Goal: Task Accomplishment & Management: Manage account settings

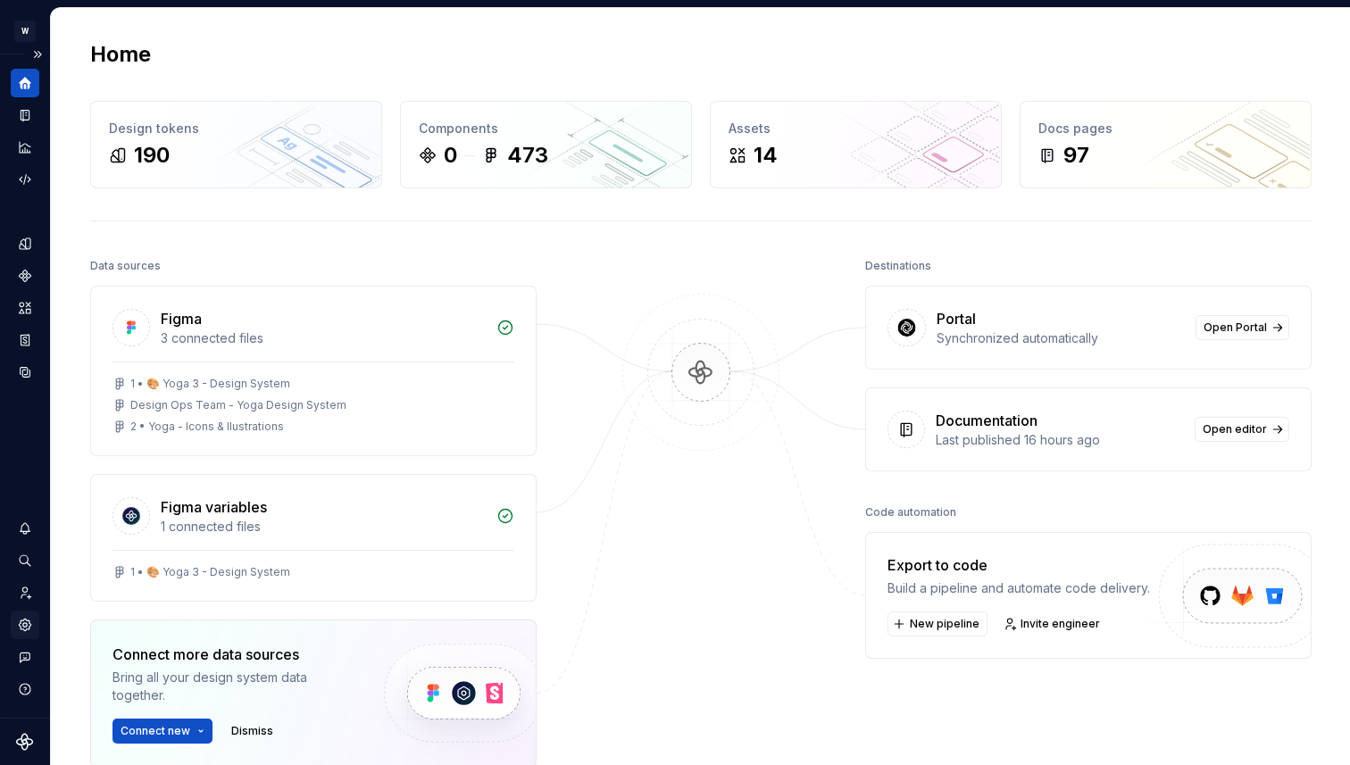
click at [19, 620] on icon "Settings" at bounding box center [25, 625] width 16 height 16
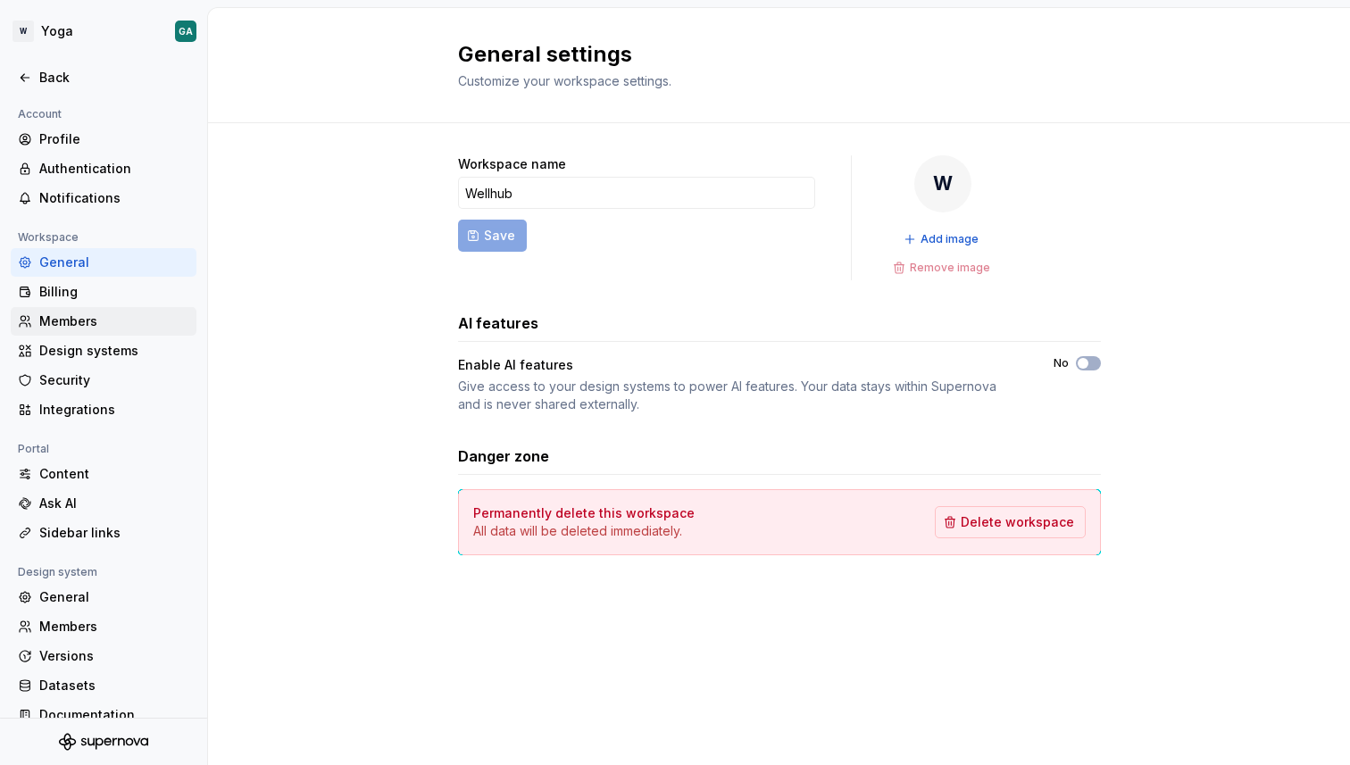
click at [104, 325] on div "Members" at bounding box center [114, 321] width 150 height 18
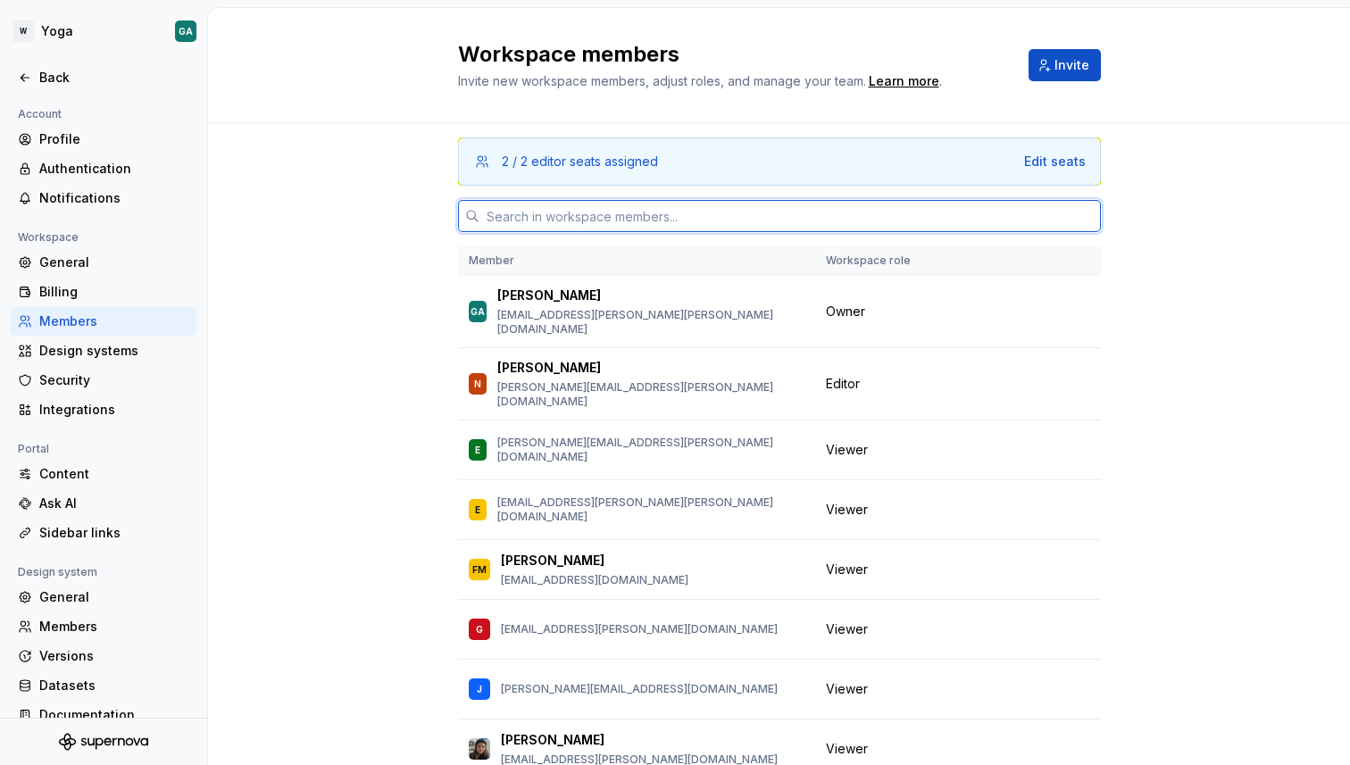
click at [774, 224] on input "text" at bounding box center [789, 216] width 621 height 32
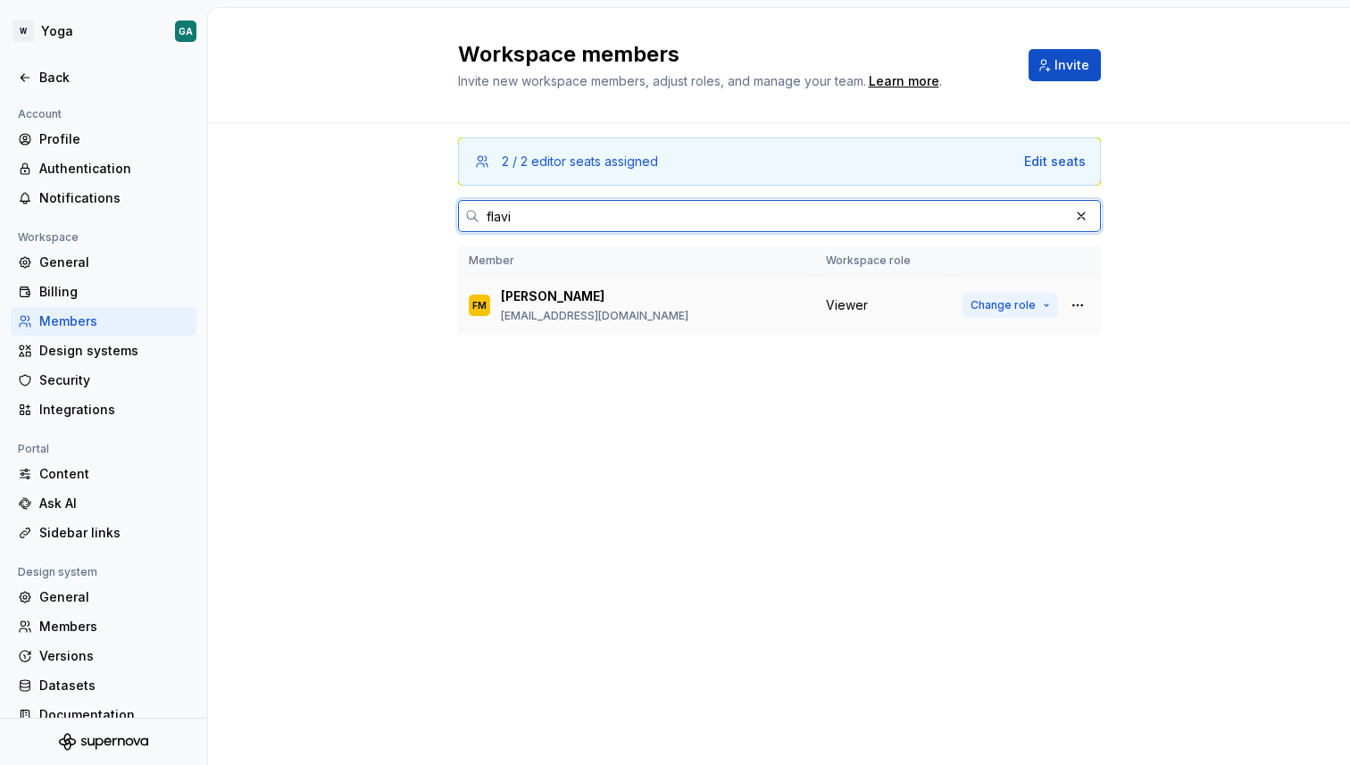
type input "flavi"
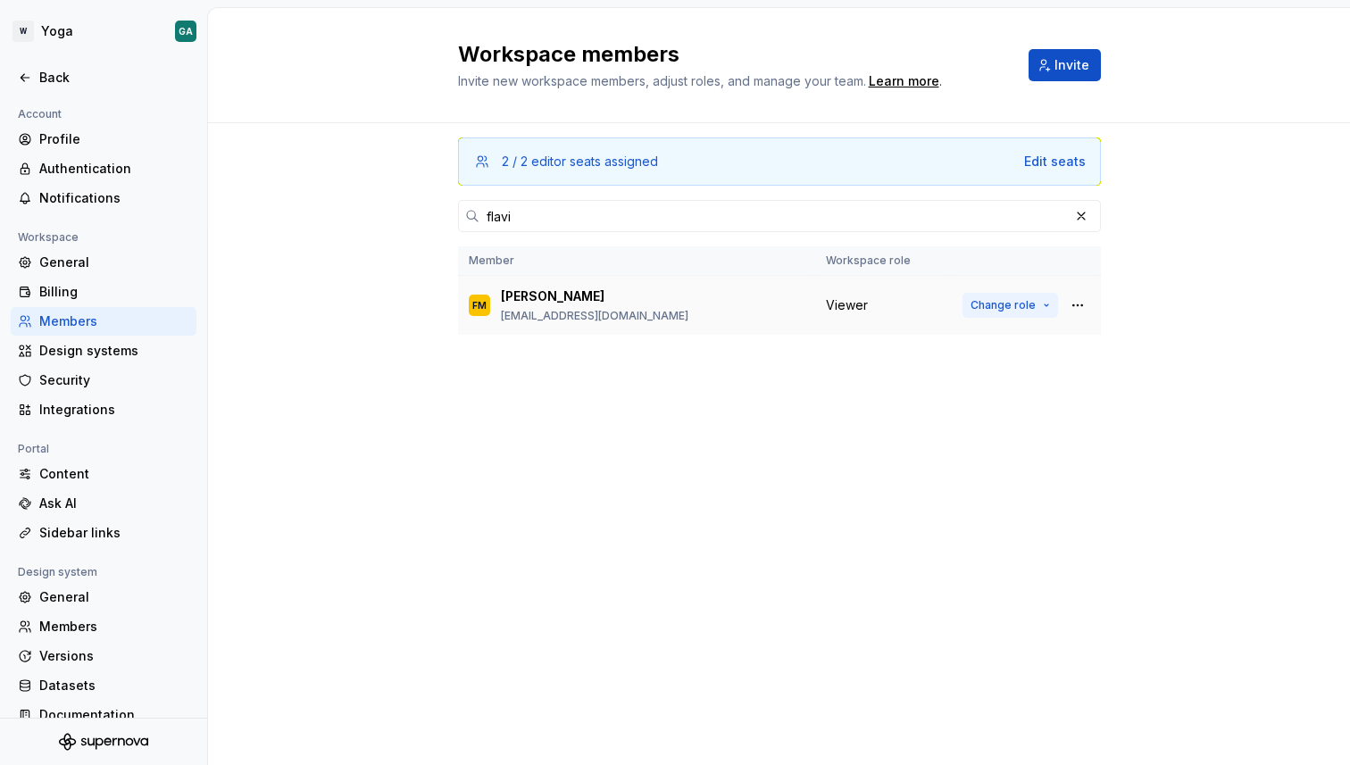
click at [997, 306] on span "Change role" at bounding box center [1002, 305] width 65 height 14
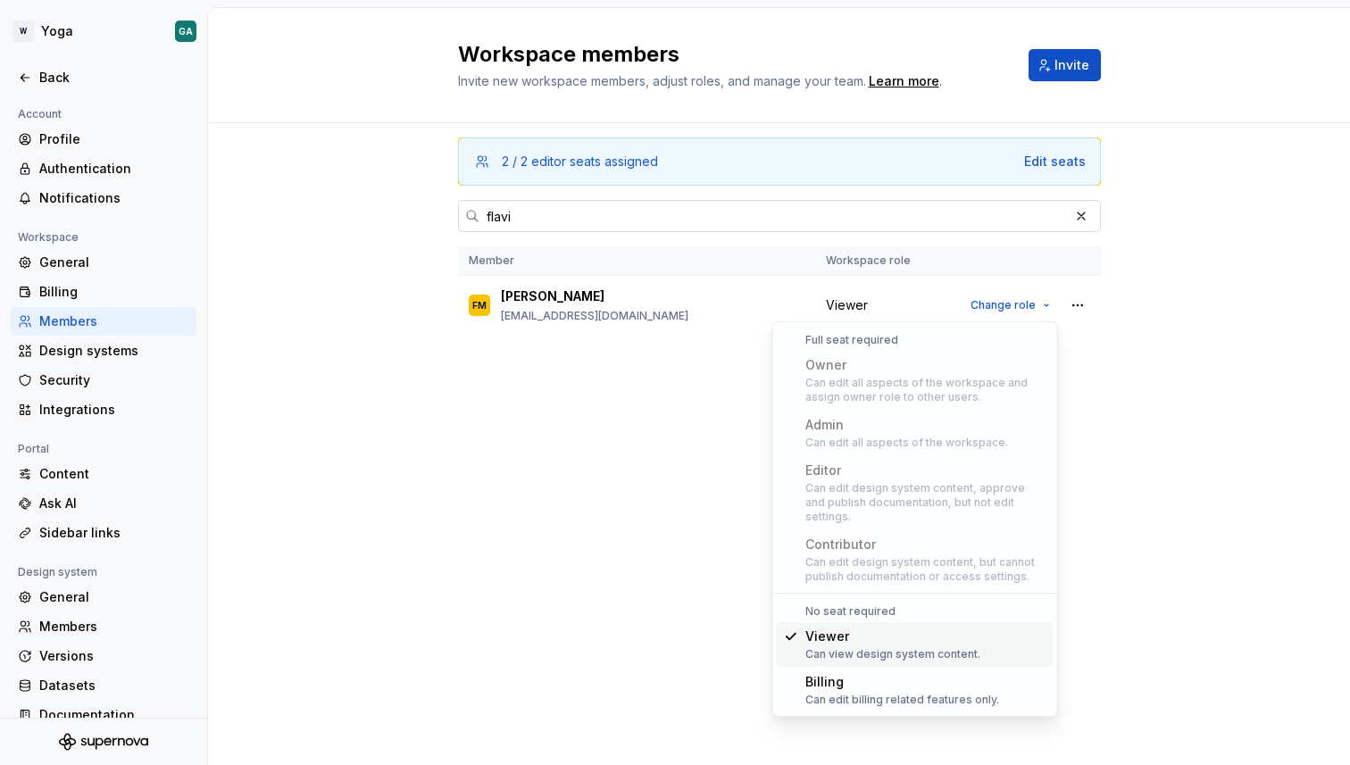
click at [744, 223] on input "flavi" at bounding box center [773, 216] width 589 height 32
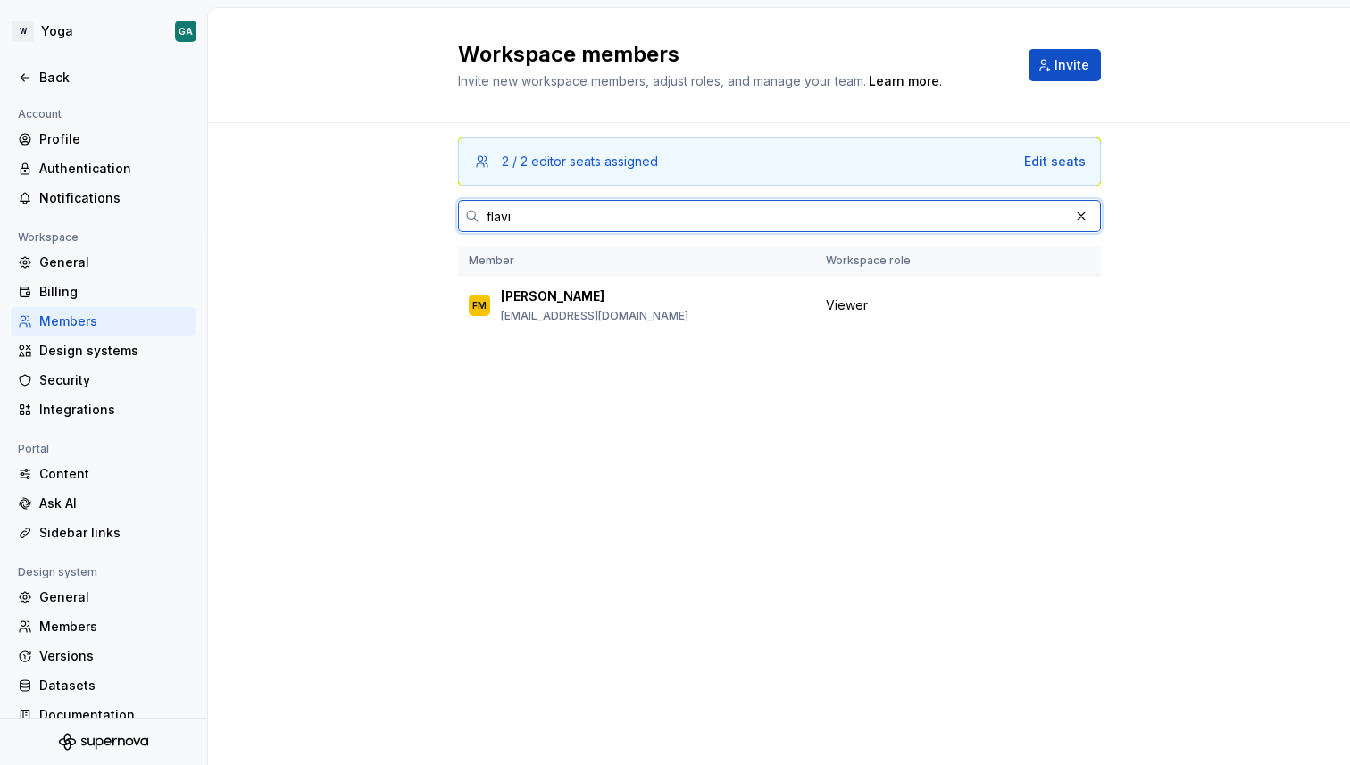
click at [744, 223] on input "flavi" at bounding box center [773, 216] width 589 height 32
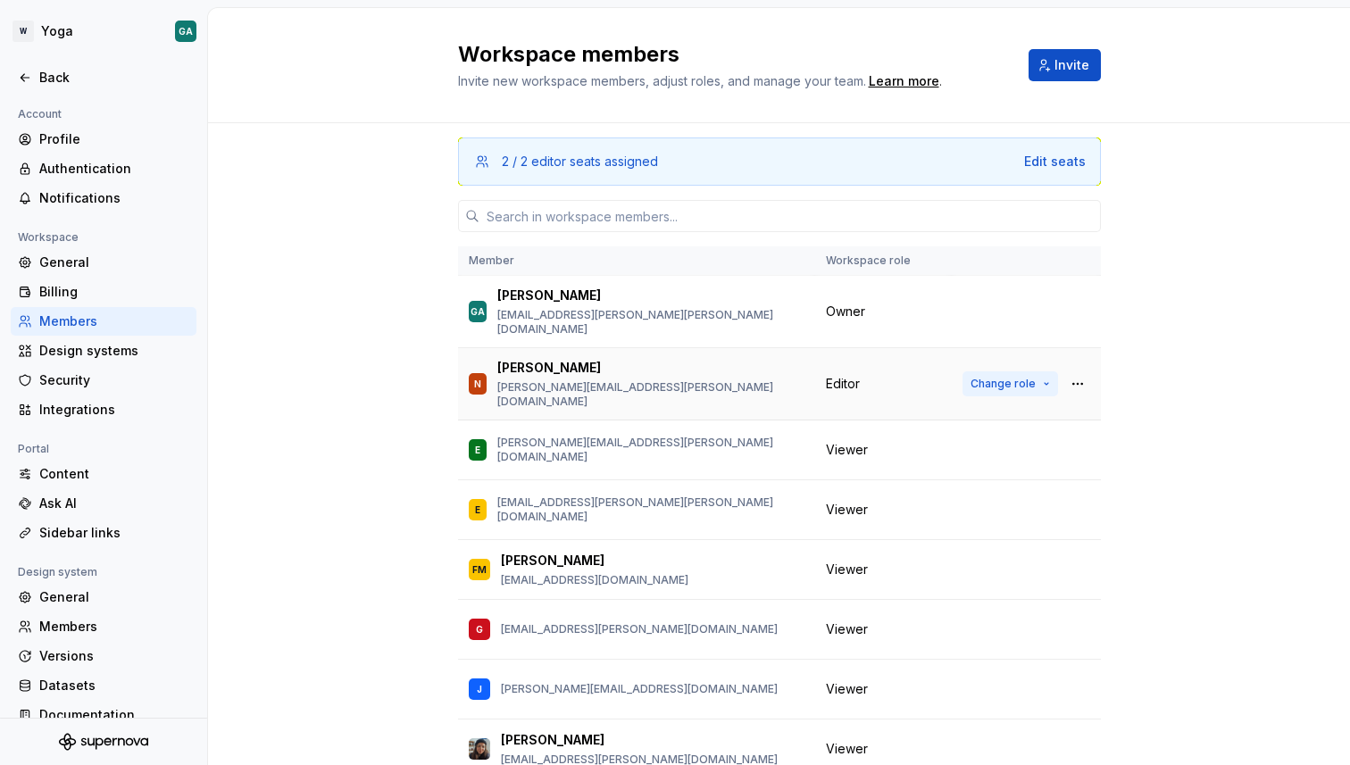
click at [986, 377] on span "Change role" at bounding box center [1002, 384] width 65 height 14
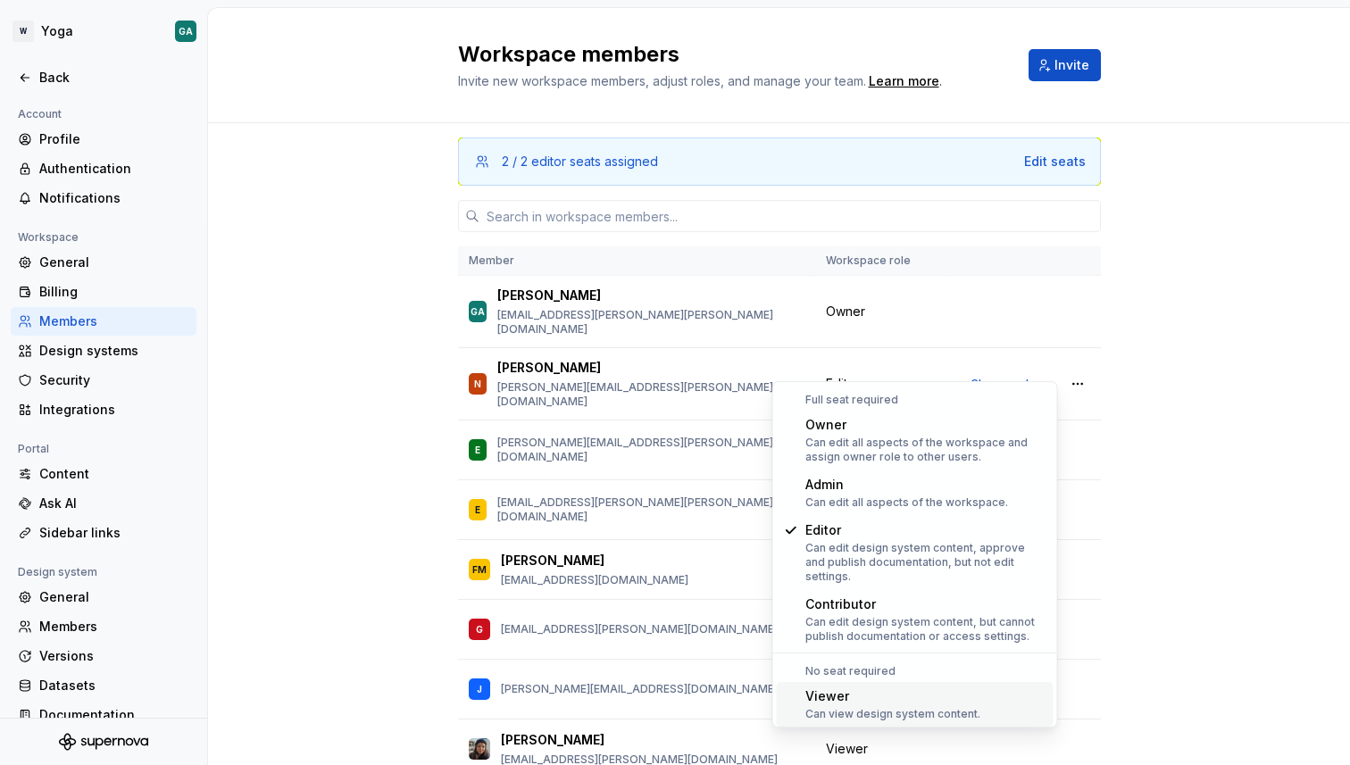
click at [852, 707] on div "Can view design system content." at bounding box center [892, 714] width 175 height 14
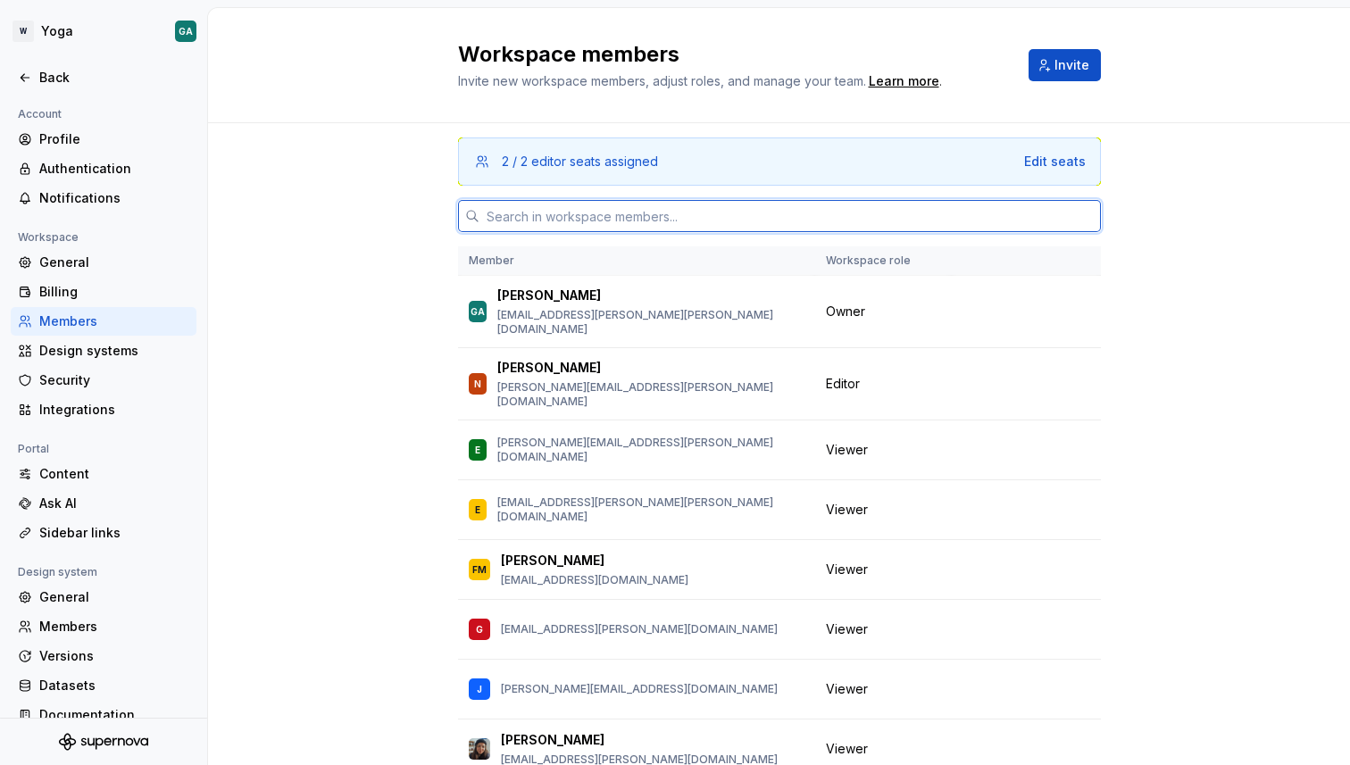
click at [720, 210] on input "text" at bounding box center [789, 216] width 621 height 32
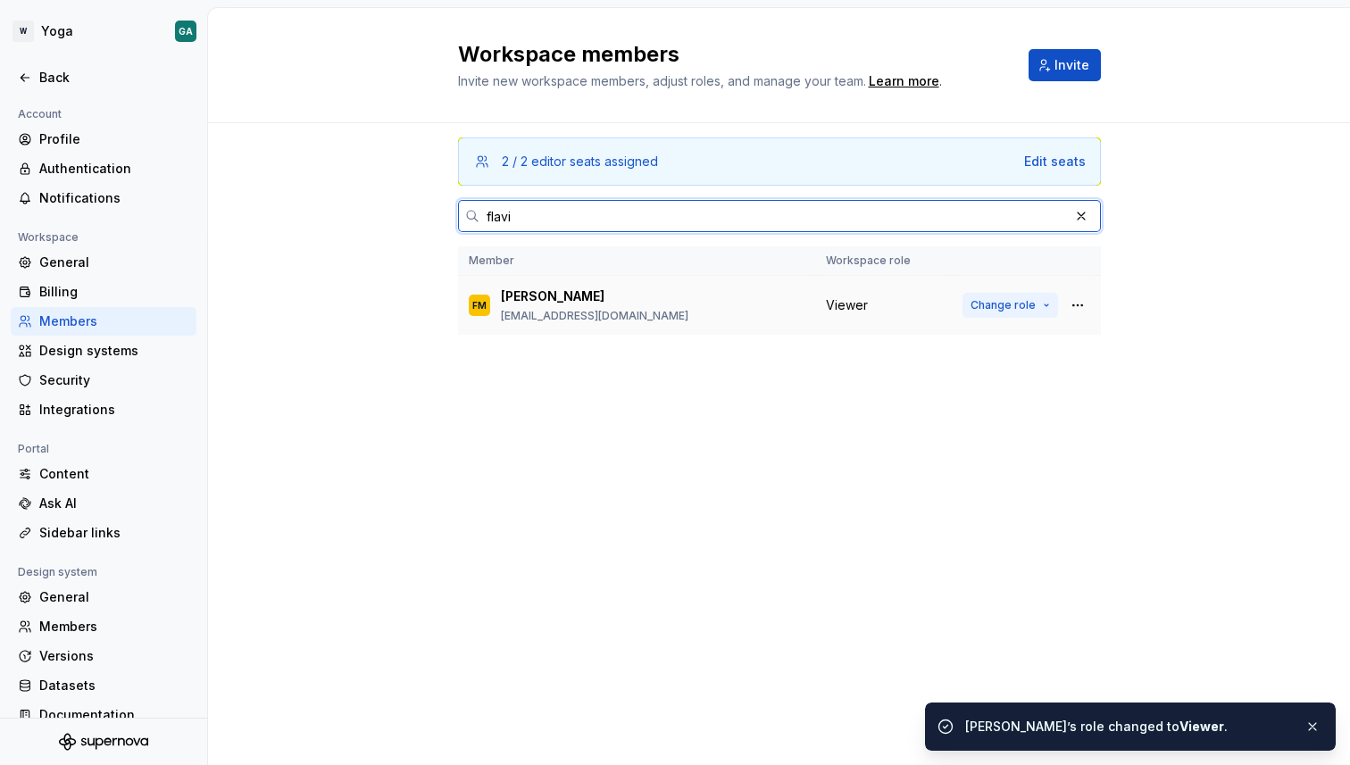
type input "flavi"
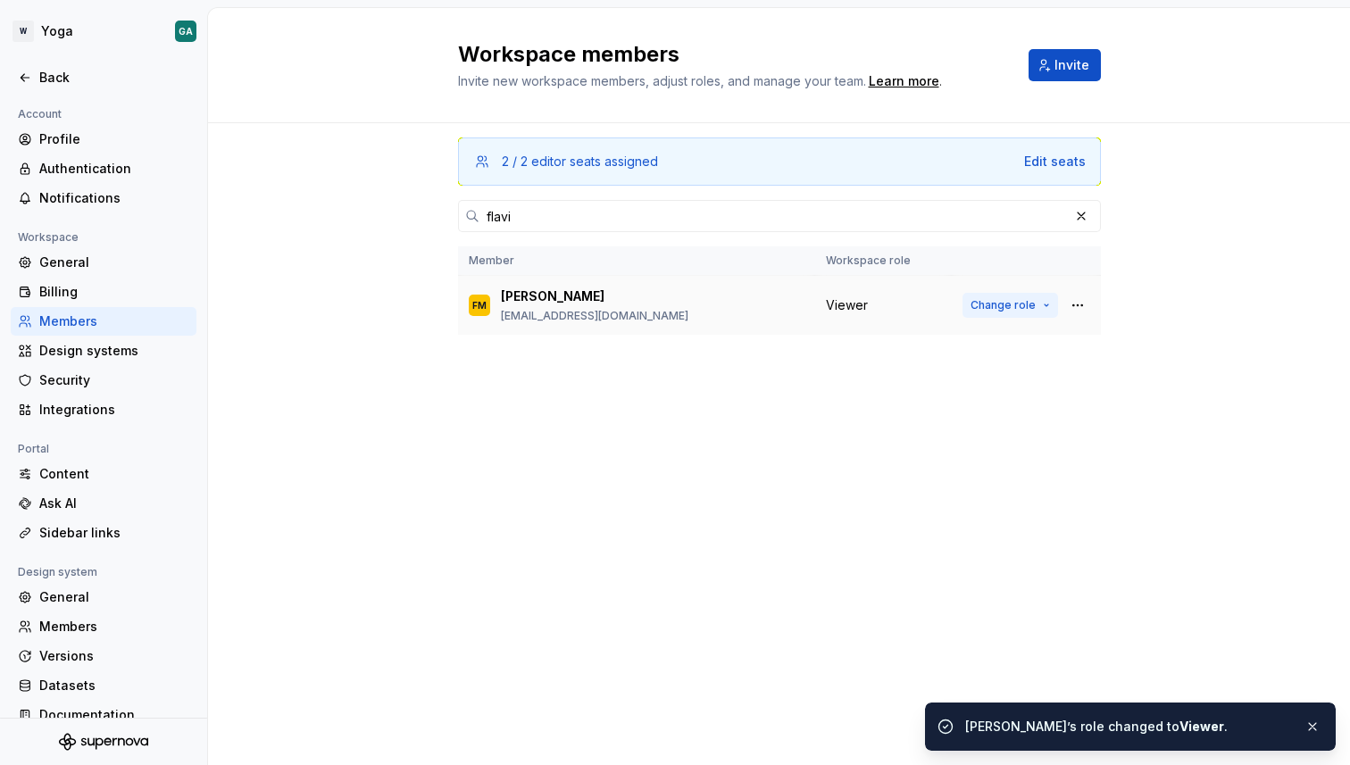
click at [1010, 305] on span "Change role" at bounding box center [1002, 305] width 65 height 14
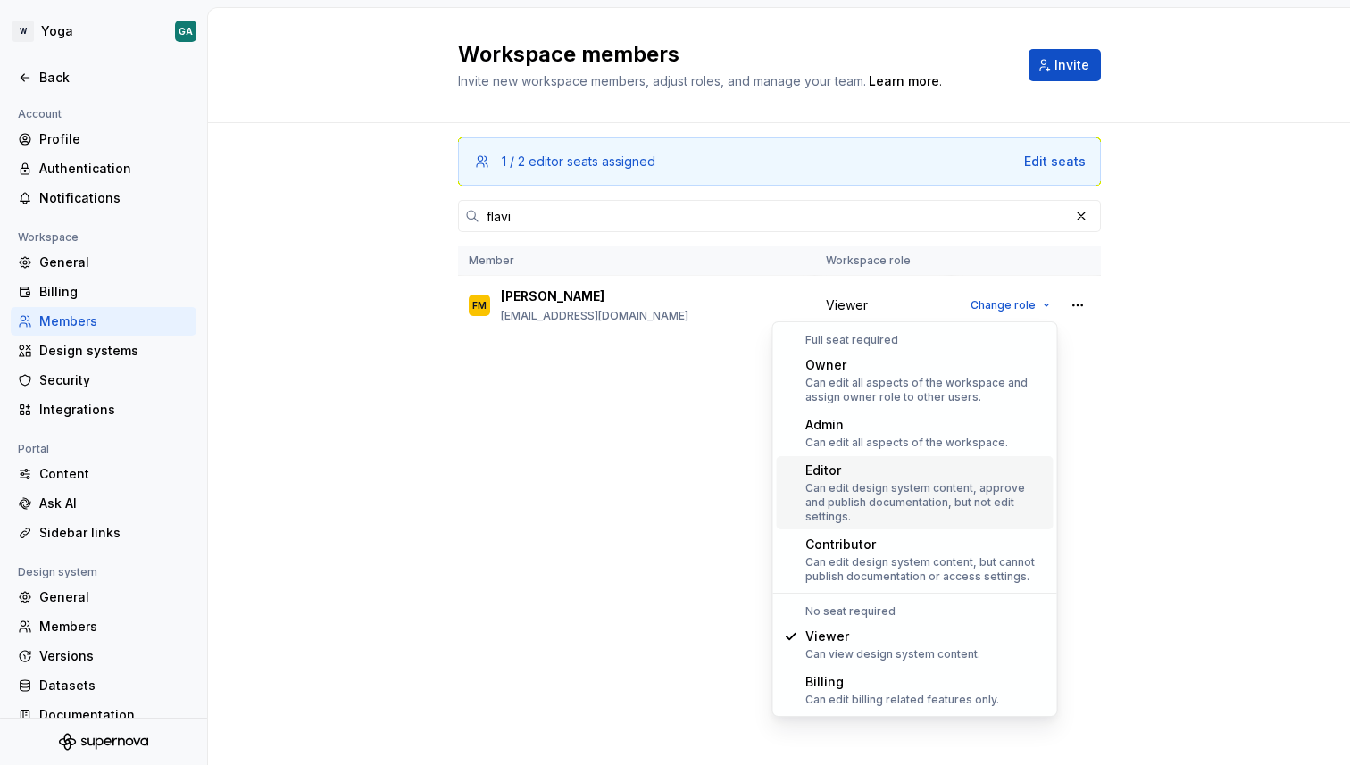
click at [927, 479] on div "Editor Can edit design system content, approve and publish documentation, but n…" at bounding box center [925, 493] width 241 height 62
